Goal: Understand process/instructions: Learn about a topic

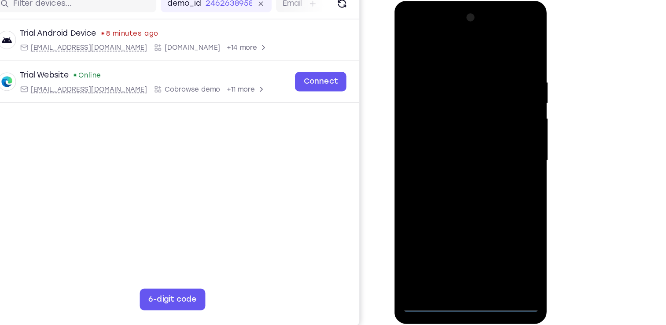
scroll to position [113, 0]
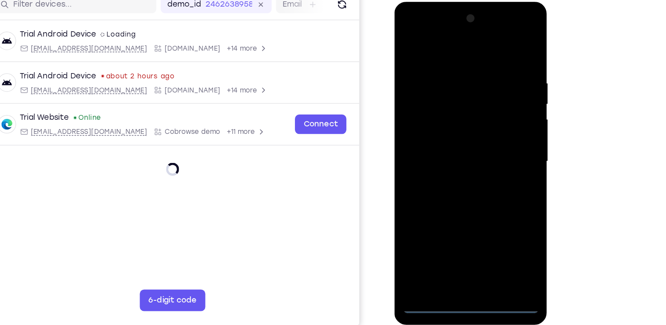
click at [457, 247] on div at bounding box center [456, 131] width 111 height 246
click at [454, 249] on div at bounding box center [456, 131] width 111 height 246
click at [450, 245] on div at bounding box center [456, 131] width 111 height 246
click at [457, 251] on div at bounding box center [456, 131] width 111 height 246
click at [493, 209] on div at bounding box center [456, 131] width 111 height 246
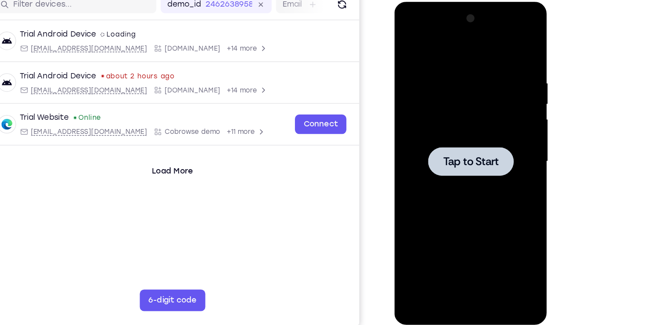
click at [446, 132] on span "Tap to Start" at bounding box center [456, 131] width 45 height 9
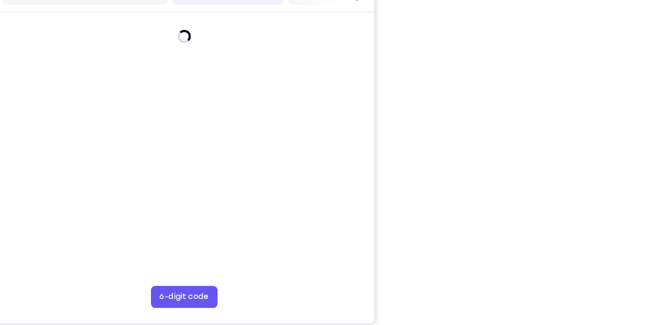
scroll to position [112, 0]
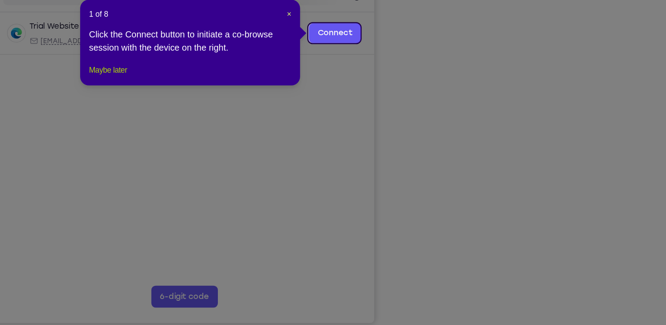
click at [220, 99] on button "Maybe later" at bounding box center [204, 94] width 30 height 11
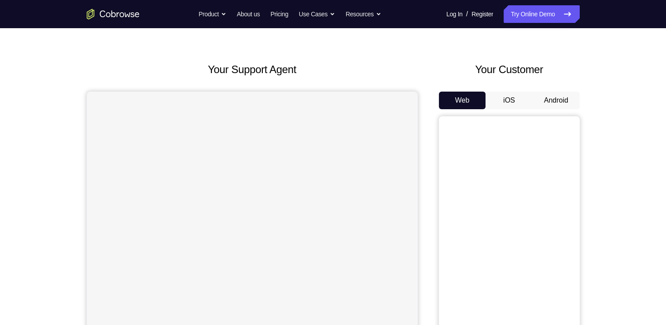
click at [544, 95] on button "Android" at bounding box center [555, 100] width 47 height 18
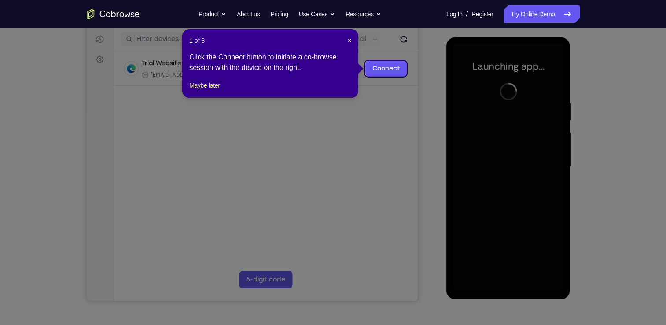
click at [229, 91] on footer "Maybe later" at bounding box center [270, 85] width 162 height 11
click at [220, 91] on button "Maybe later" at bounding box center [204, 85] width 30 height 11
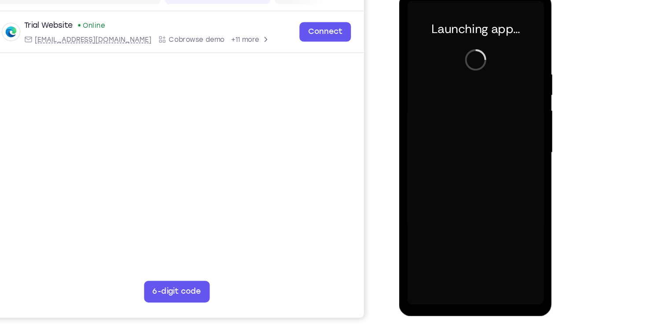
scroll to position [109, 0]
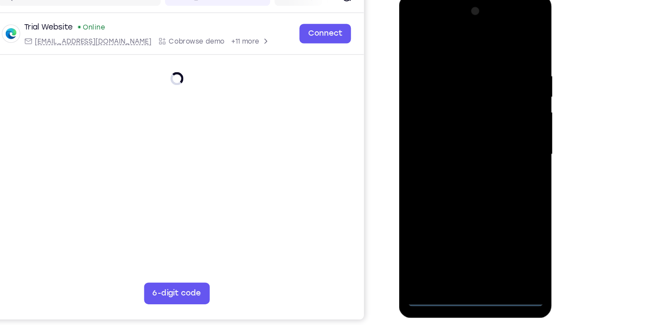
click at [460, 239] on div at bounding box center [460, 124] width 111 height 246
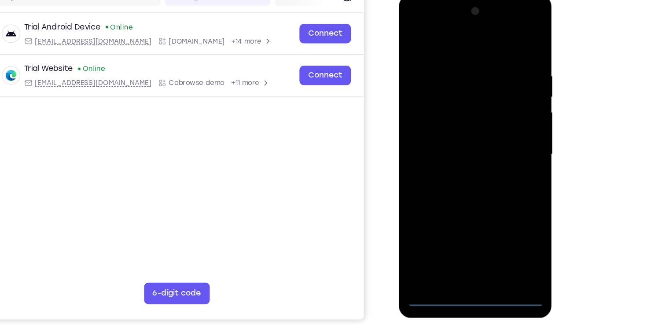
click at [501, 205] on div at bounding box center [460, 124] width 111 height 246
click at [412, 23] on div at bounding box center [460, 124] width 111 height 246
click at [490, 117] on div at bounding box center [460, 124] width 111 height 246
click at [449, 139] on div at bounding box center [460, 124] width 111 height 246
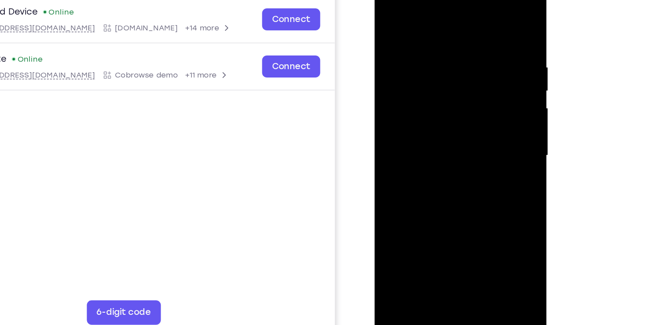
click at [442, 95] on div at bounding box center [436, 105] width 111 height 246
click at [454, 84] on div at bounding box center [436, 105] width 111 height 246
click at [446, 101] on div at bounding box center [436, 105] width 111 height 246
click at [444, 131] on div at bounding box center [436, 105] width 111 height 246
click at [419, 134] on div at bounding box center [436, 105] width 111 height 246
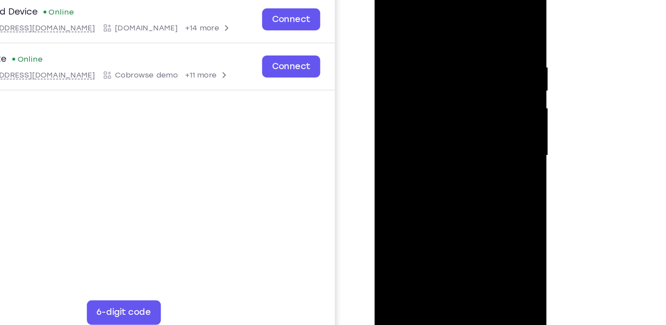
click at [428, 133] on div at bounding box center [436, 105] width 111 height 246
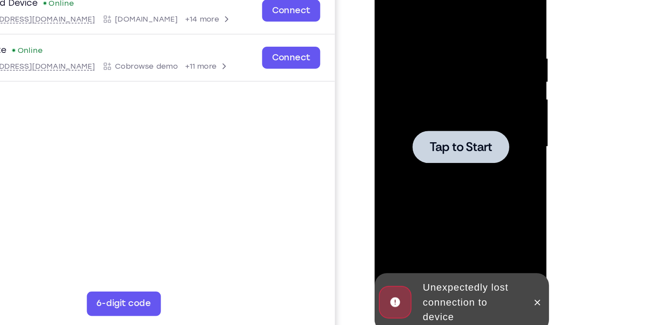
click at [437, 99] on span "Tap to Start" at bounding box center [436, 96] width 45 height 9
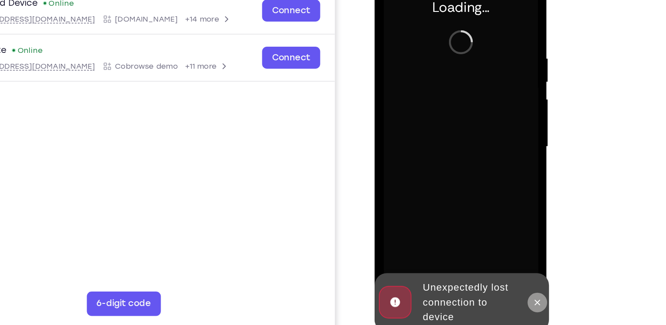
click at [494, 212] on button at bounding box center [491, 208] width 14 height 14
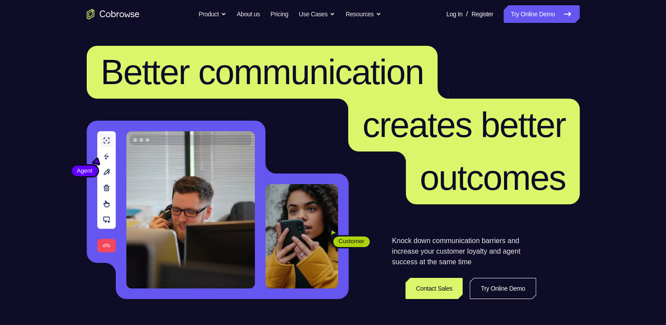
click at [517, 26] on nav "Go back Powerful, Flexible and Trustworthy. Avoid all extra friction for both A…" at bounding box center [333, 14] width 666 height 28
click at [523, 19] on link "Try Online Demo" at bounding box center [541, 14] width 76 height 18
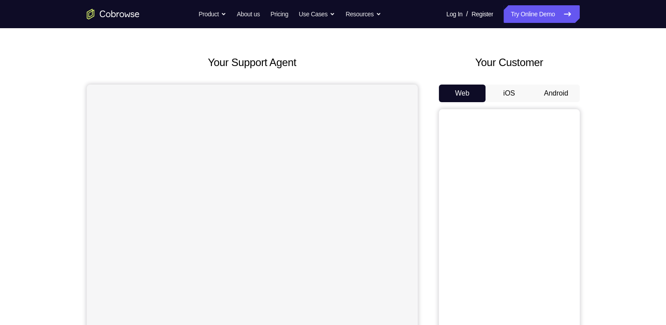
click at [559, 91] on button "Android" at bounding box center [555, 93] width 47 height 18
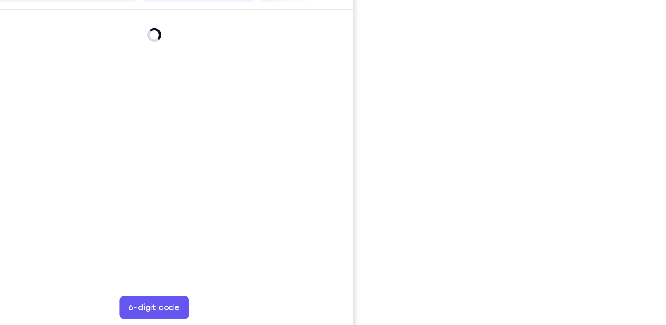
scroll to position [117, 0]
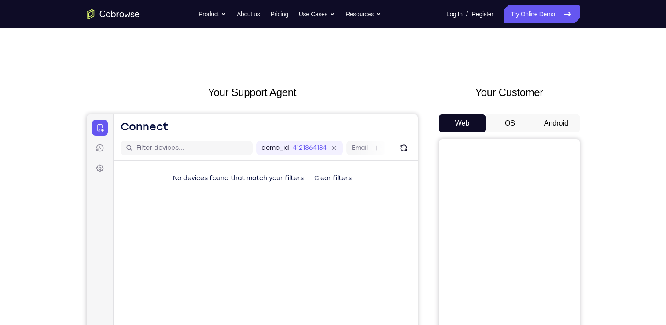
click at [569, 115] on button "Android" at bounding box center [555, 123] width 47 height 18
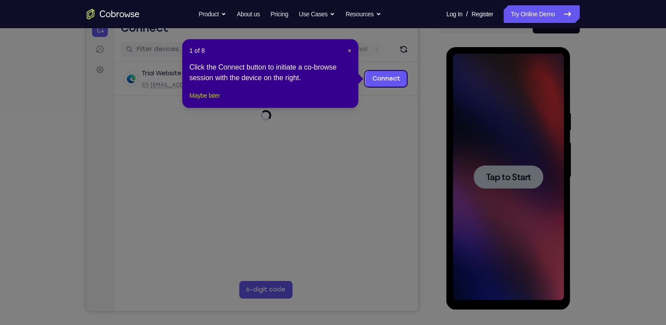
click at [205, 101] on button "Maybe later" at bounding box center [204, 95] width 30 height 11
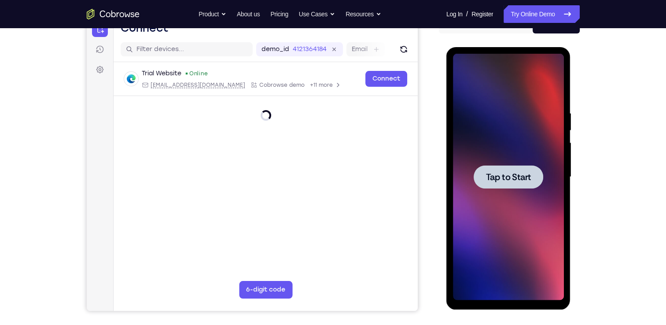
click at [502, 170] on div at bounding box center [508, 176] width 70 height 23
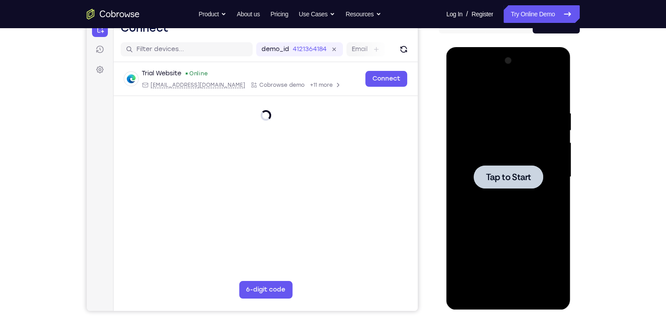
click at [496, 173] on span "Tap to Start" at bounding box center [508, 176] width 45 height 9
click at [478, 230] on div at bounding box center [508, 177] width 111 height 246
click at [494, 177] on span "Tap to Start" at bounding box center [508, 176] width 45 height 9
click at [503, 179] on span "Tap to Start" at bounding box center [508, 176] width 45 height 9
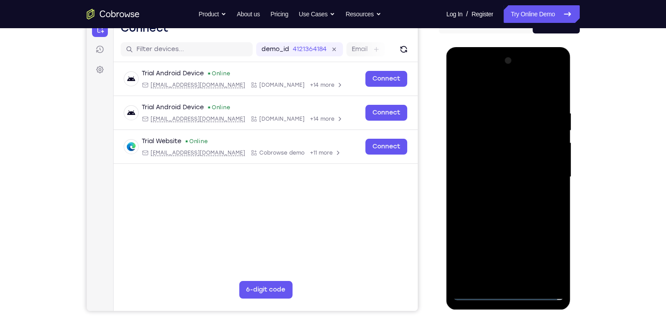
click at [503, 298] on div at bounding box center [508, 177] width 111 height 246
click at [545, 258] on div at bounding box center [508, 177] width 111 height 246
click at [546, 252] on div at bounding box center [508, 177] width 111 height 246
click at [551, 256] on div at bounding box center [508, 177] width 111 height 246
click at [547, 255] on div at bounding box center [508, 177] width 111 height 246
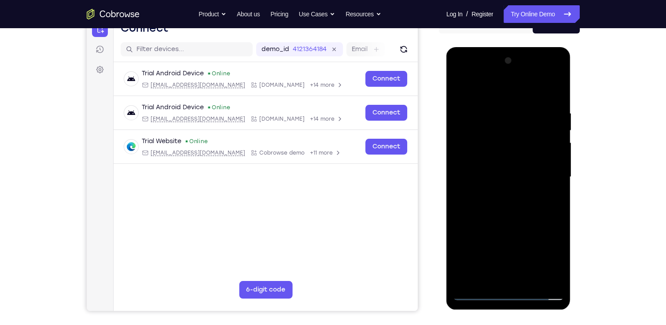
click at [457, 73] on div at bounding box center [508, 177] width 111 height 246
click at [545, 177] on div at bounding box center [508, 177] width 111 height 246
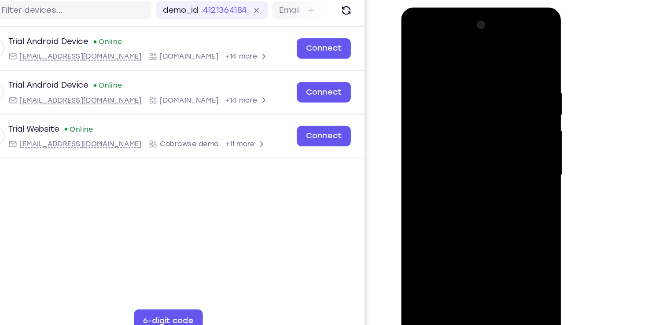
scroll to position [99, 0]
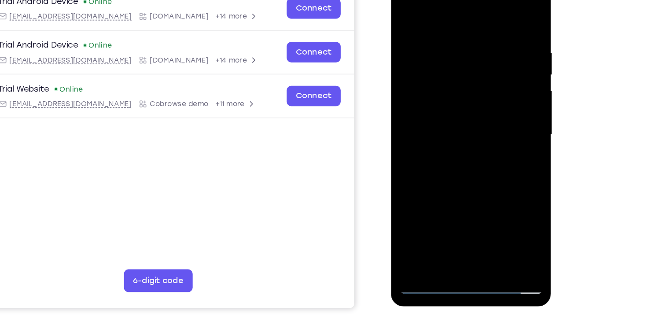
click at [443, 116] on div at bounding box center [452, 97] width 111 height 246
click at [450, 88] on div at bounding box center [452, 97] width 111 height 246
click at [452, 80] on div at bounding box center [452, 97] width 111 height 246
click at [453, 94] on div at bounding box center [452, 97] width 111 height 246
click at [448, 123] on div at bounding box center [452, 97] width 111 height 246
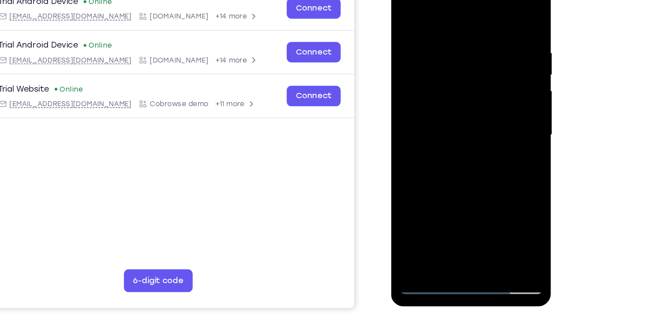
click at [446, 123] on div at bounding box center [452, 97] width 111 height 246
click at [449, 123] on div at bounding box center [452, 97] width 111 height 246
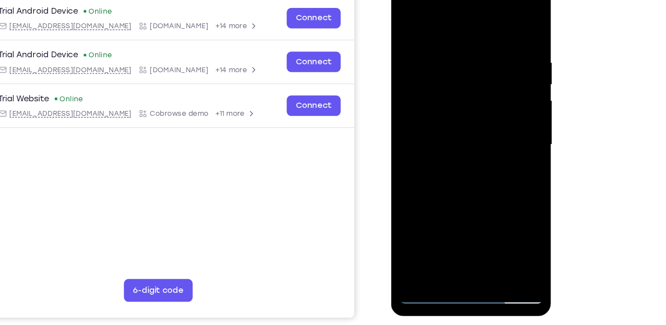
click at [441, 44] on div at bounding box center [452, 107] width 111 height 246
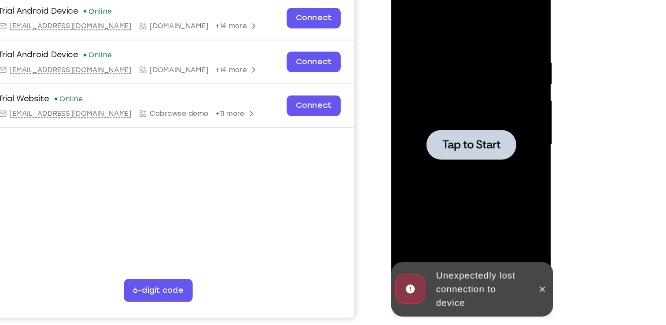
click at [436, 107] on span "Tap to Start" at bounding box center [452, 107] width 45 height 9
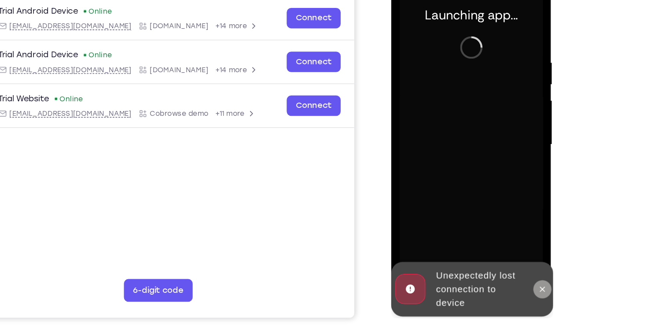
click at [506, 220] on icon at bounding box center [507, 219] width 7 height 7
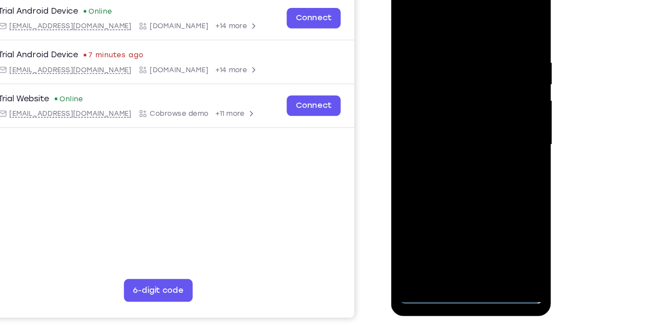
click at [451, 220] on div at bounding box center [452, 107] width 111 height 246
click at [402, 4] on div at bounding box center [452, 107] width 111 height 246
click at [489, 100] on div at bounding box center [452, 107] width 111 height 246
click at [442, 124] on div at bounding box center [452, 107] width 111 height 246
click at [446, 102] on div at bounding box center [452, 107] width 111 height 246
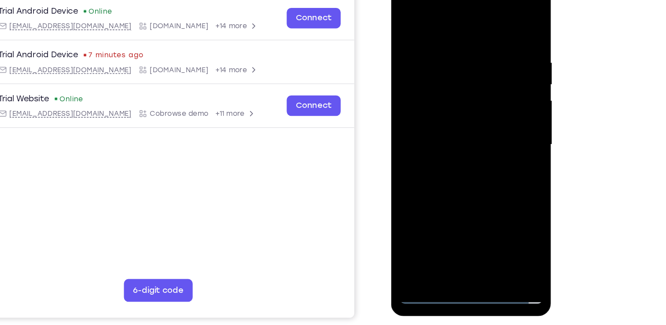
click at [454, 93] on div at bounding box center [452, 107] width 111 height 246
click at [455, 110] on div at bounding box center [452, 107] width 111 height 246
click at [452, 137] on div at bounding box center [452, 107] width 111 height 246
click at [446, 138] on div at bounding box center [452, 107] width 111 height 246
click at [450, 141] on div at bounding box center [452, 107] width 111 height 246
